Goal: Entertainment & Leisure: Browse casually

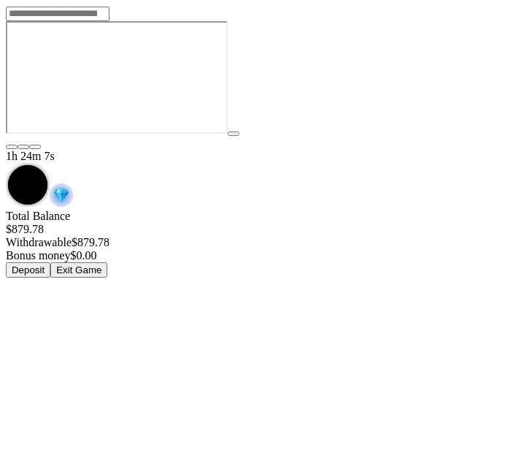
click at [107, 262] on button "Exit Game" at bounding box center [78, 269] width 57 height 15
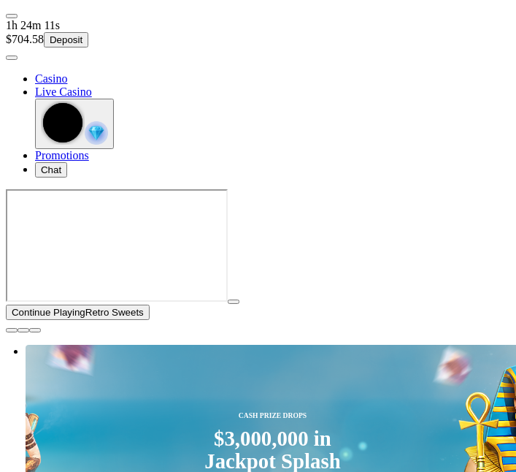
click at [12, 330] on span "close icon" at bounding box center [12, 330] width 0 height 0
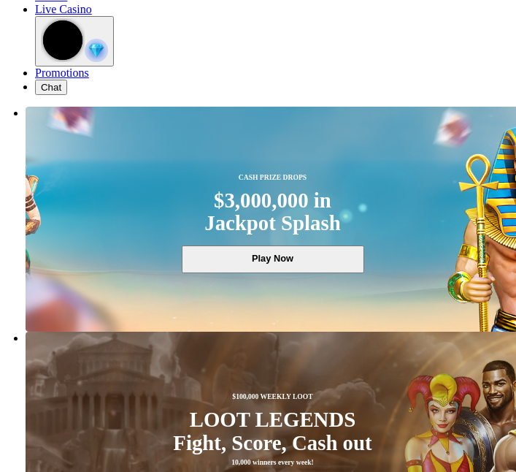
scroll to position [86, 0]
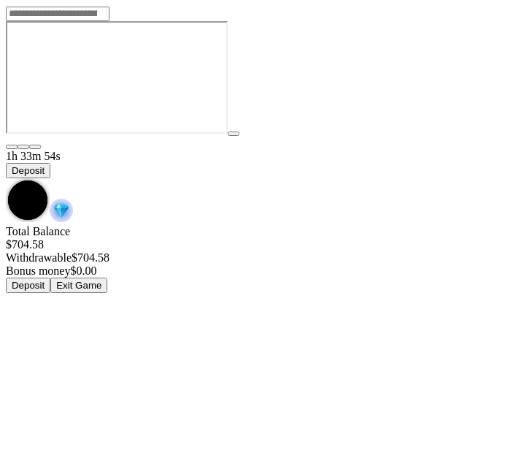
click at [6, 178] on span "chevron-down icon" at bounding box center [6, 178] width 0 height 0
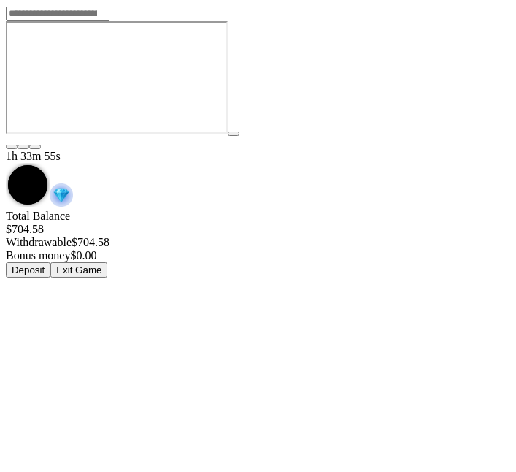
click at [107, 262] on button "Exit Game" at bounding box center [78, 269] width 57 height 15
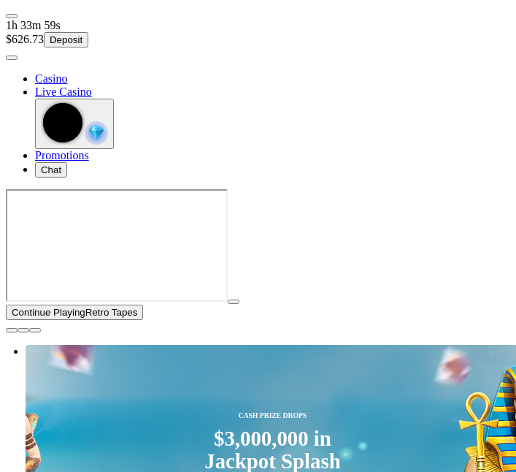
click at [12, 330] on span "close icon" at bounding box center [12, 330] width 0 height 0
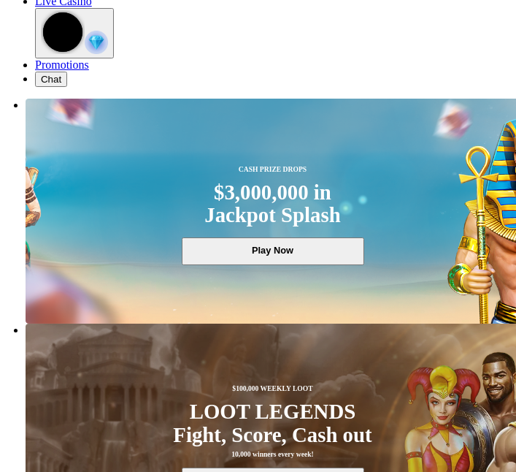
scroll to position [91, 0]
